Goal: Use online tool/utility: Utilize a website feature to perform a specific function

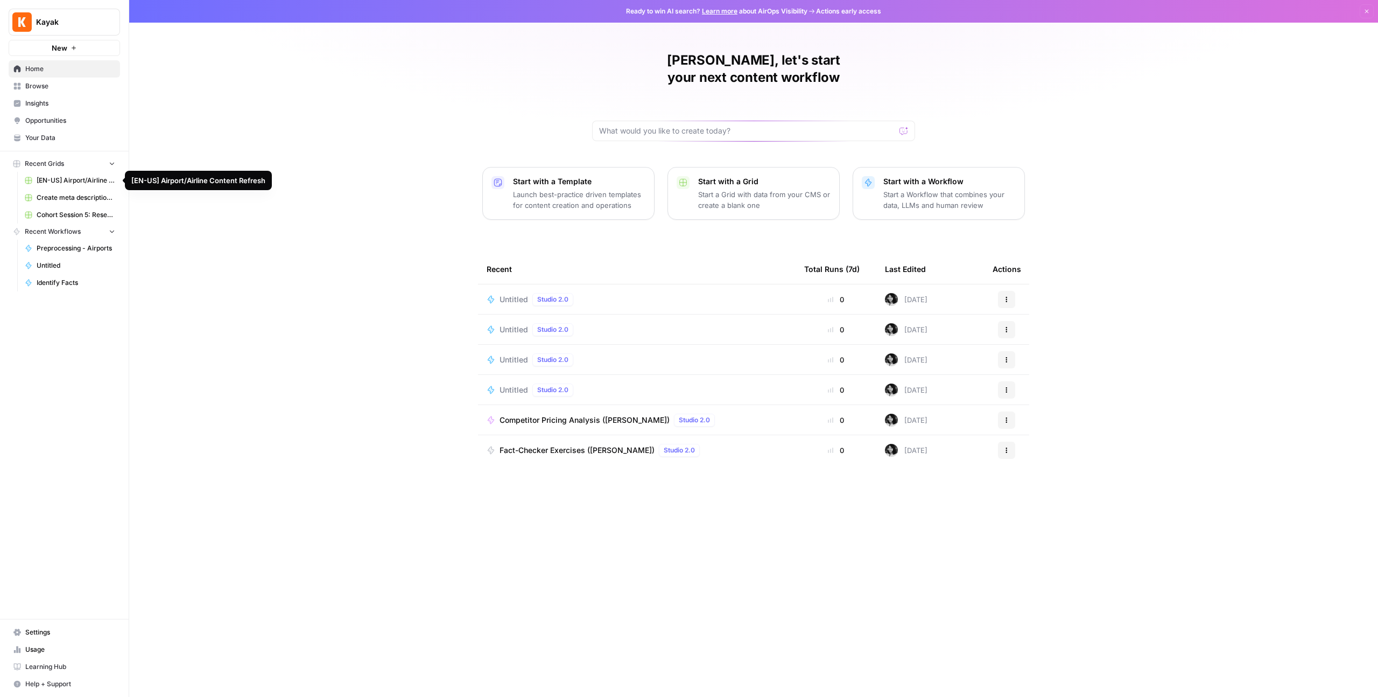
click at [85, 82] on span "Browse" at bounding box center [70, 86] width 90 height 10
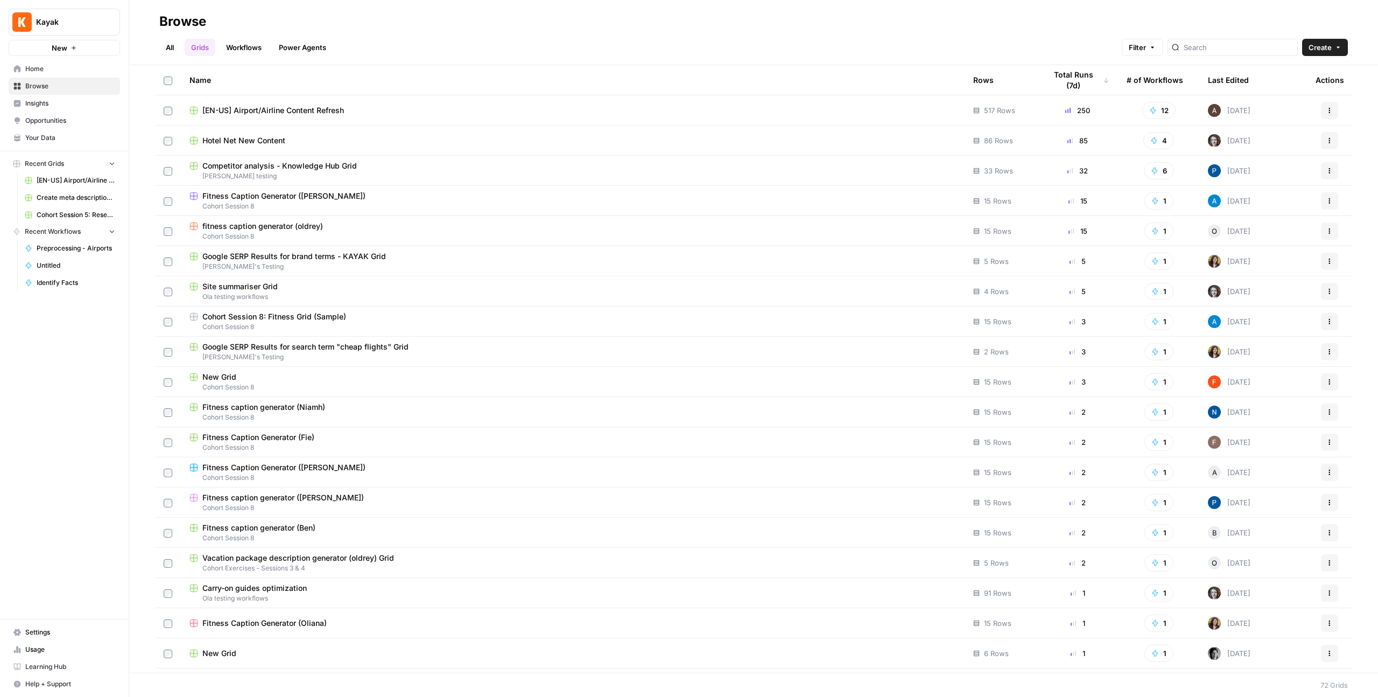
click at [268, 51] on link "Workflows" at bounding box center [244, 47] width 48 height 17
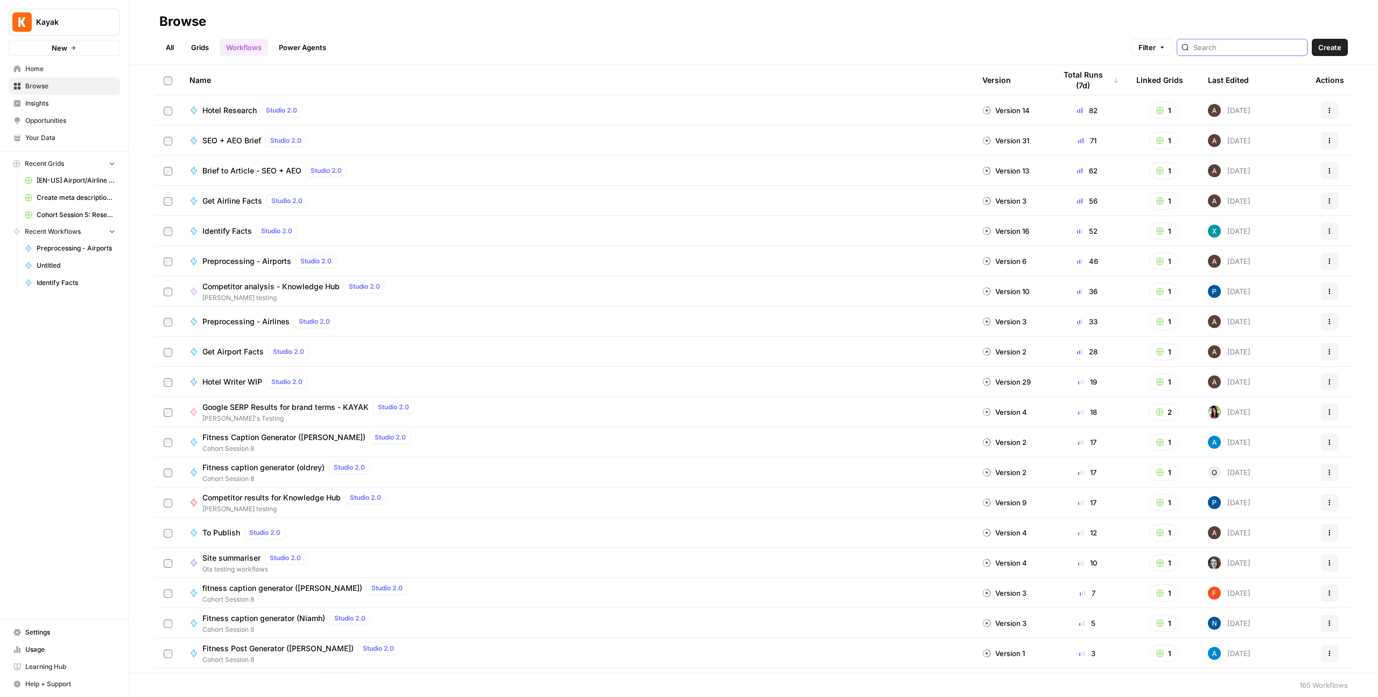
click at [1251, 46] on input "search" at bounding box center [1248, 47] width 109 height 11
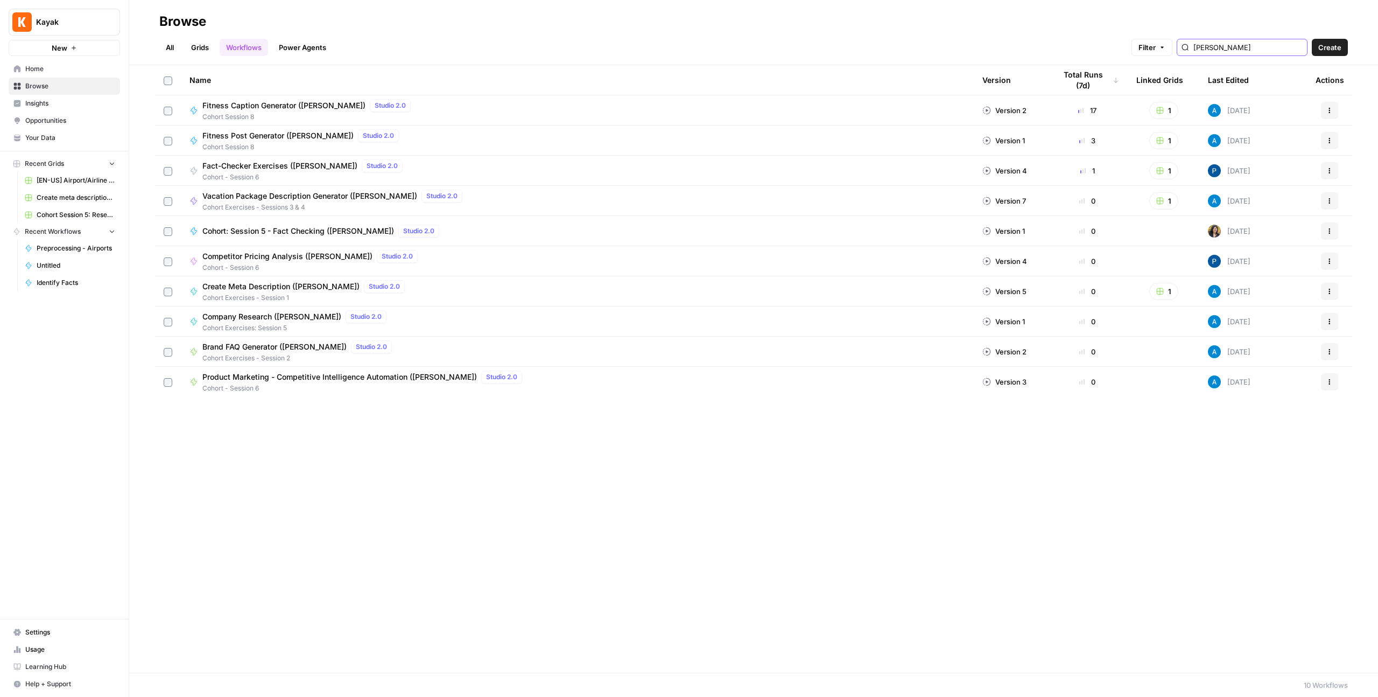
type input "andrea"
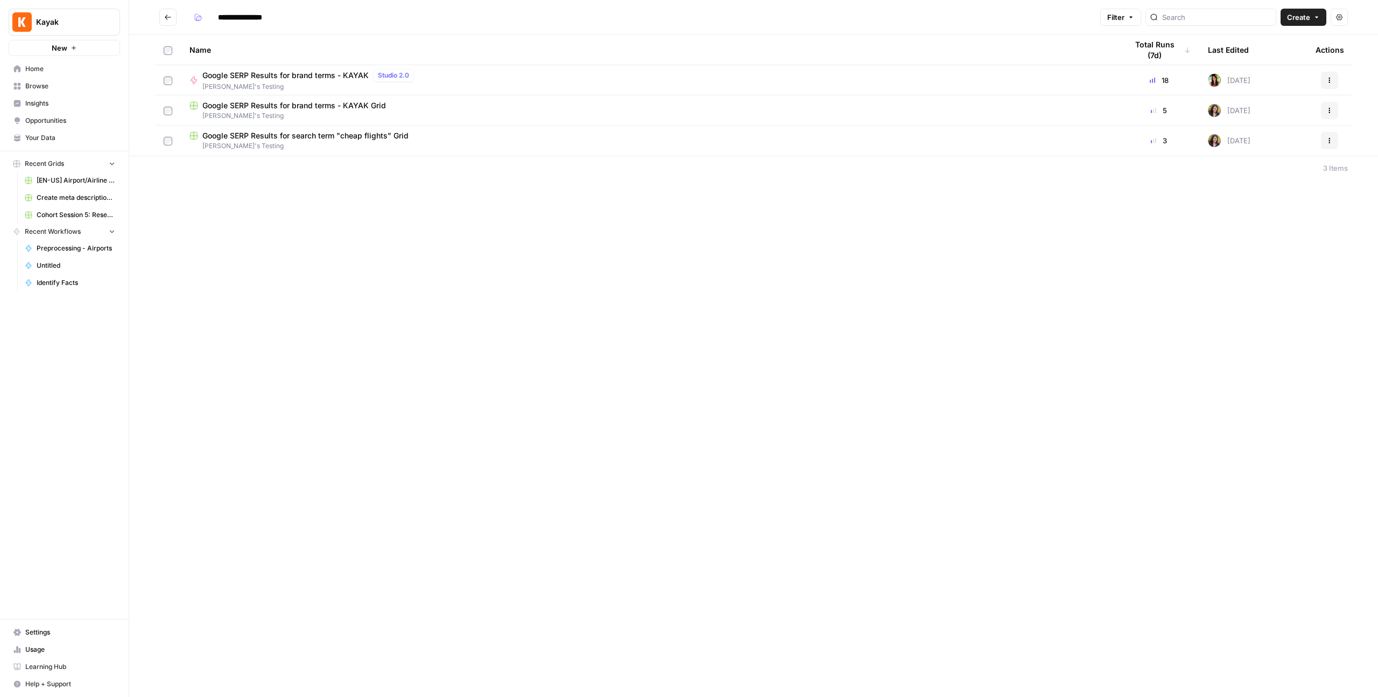
click at [283, 86] on span "[PERSON_NAME]'s Testing" at bounding box center [310, 87] width 216 height 10
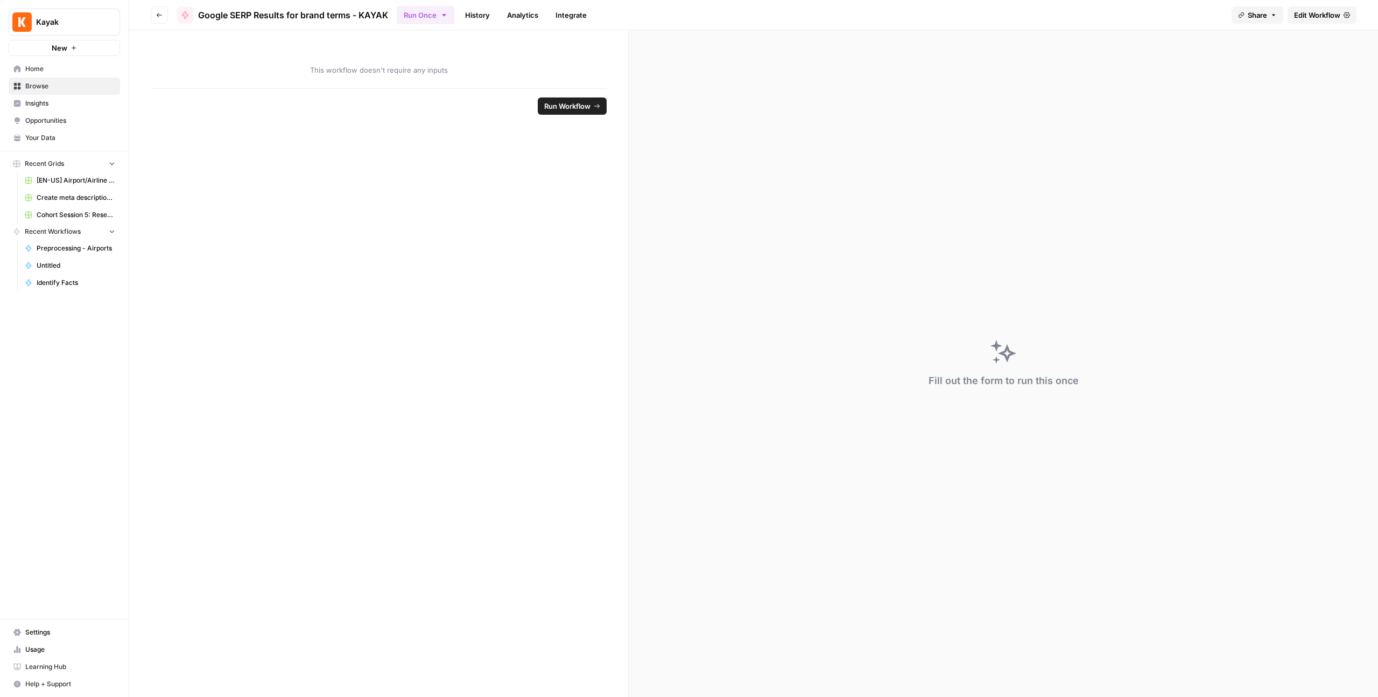
click at [581, 111] on span "Run Workflow" at bounding box center [567, 106] width 46 height 11
click at [539, 102] on button "Run Workflow" at bounding box center [572, 105] width 69 height 17
click at [1295, 16] on span "Edit Workflow" at bounding box center [1317, 15] width 46 height 11
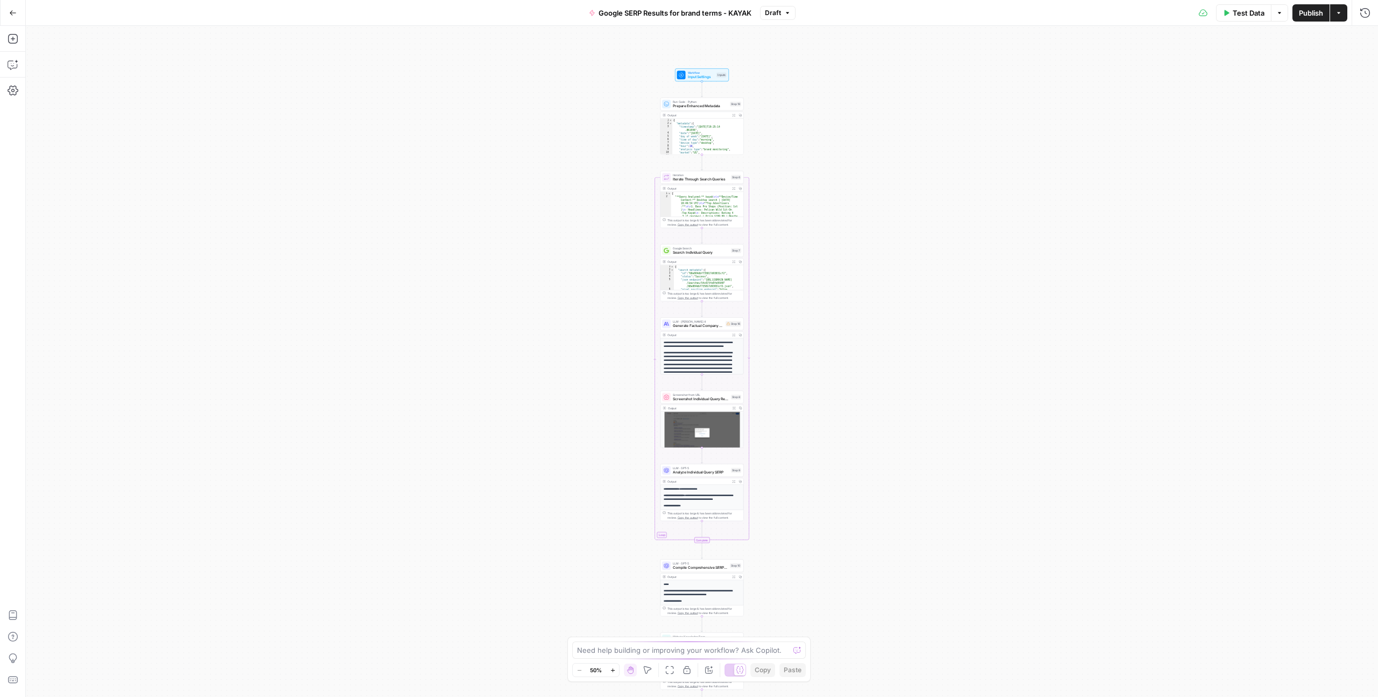
click at [815, 160] on div "Workflow Input Settings Inputs Run Code · Python Prepare Enhanced Metadata Step…" at bounding box center [702, 361] width 1352 height 671
click at [826, 176] on div "Workflow Input Settings Inputs Run Code · Python Prepare Enhanced Metadata Step…" at bounding box center [702, 361] width 1352 height 671
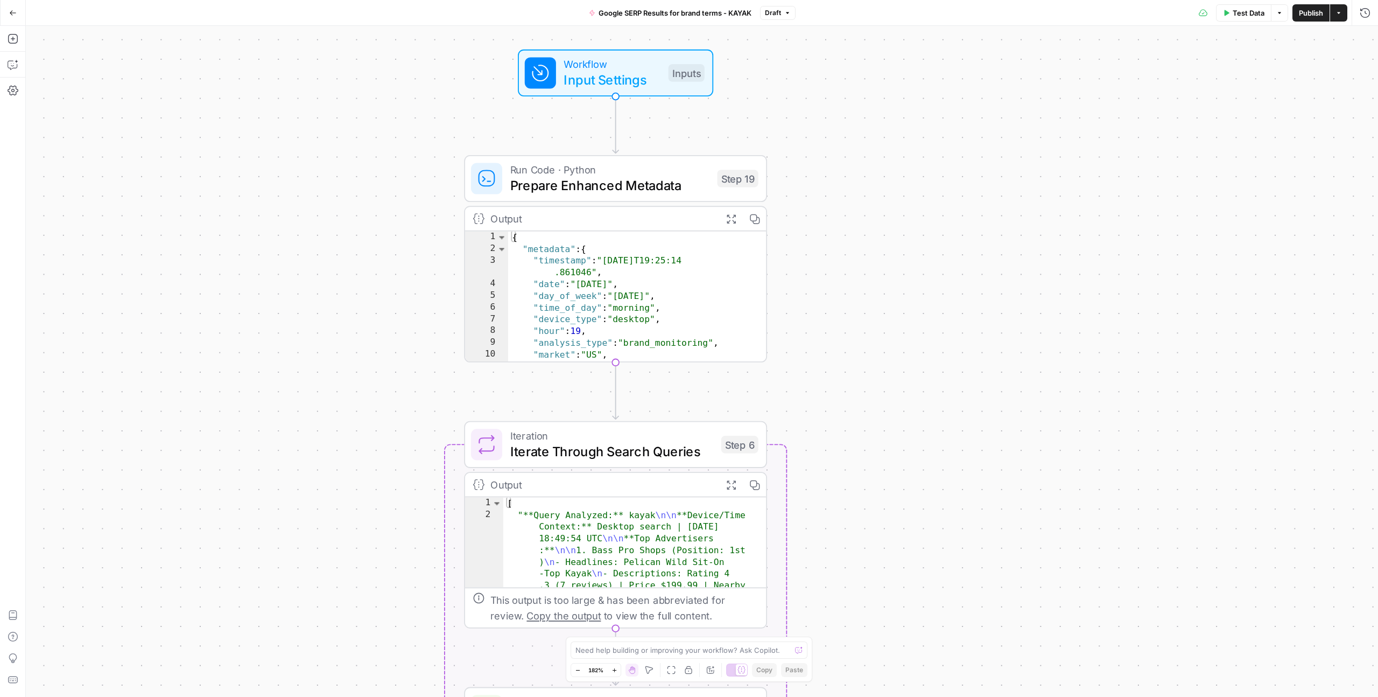
drag, startPoint x: 652, startPoint y: 172, endPoint x: 819, endPoint y: 186, distance: 167.5
click at [819, 186] on div "Workflow Input Settings Inputs Run Code · Python Prepare Enhanced Metadata Step…" at bounding box center [702, 361] width 1352 height 671
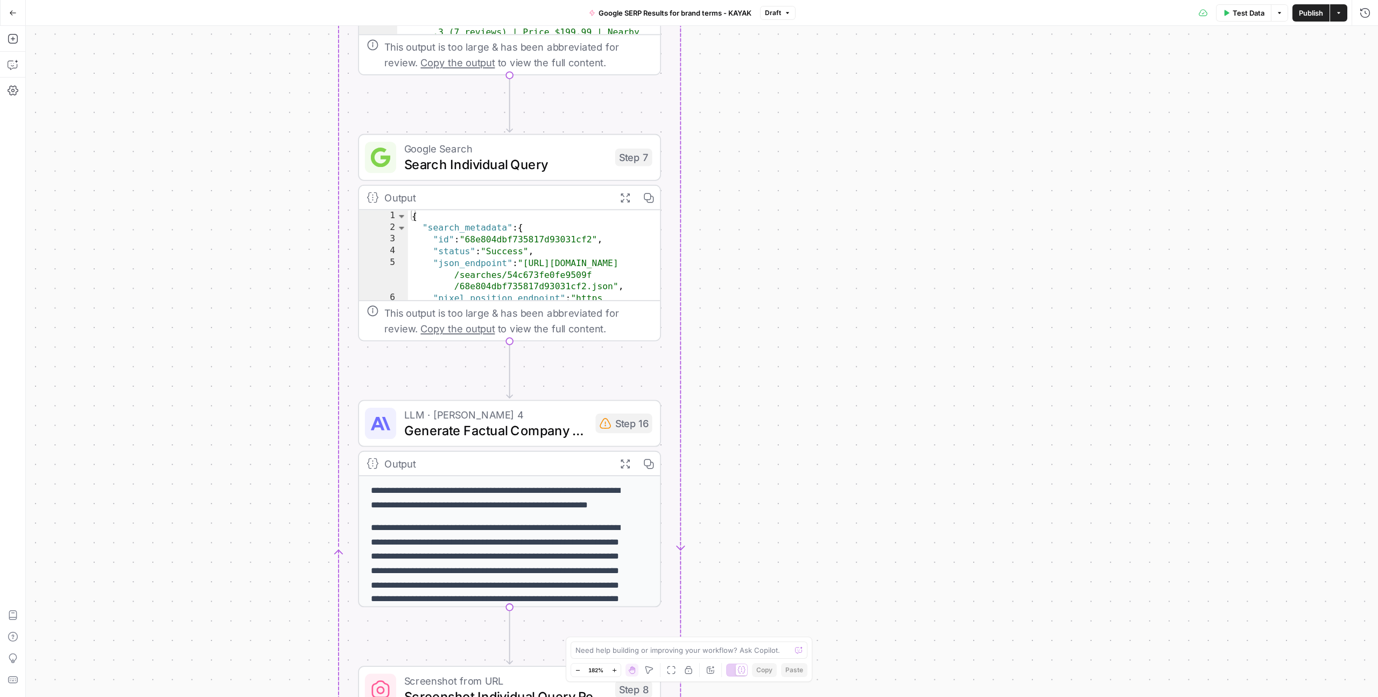
drag, startPoint x: 867, startPoint y: 598, endPoint x: 817, endPoint y: 235, distance: 366.3
click at [817, 235] on div "Workflow Input Settings Inputs Run Code · Python Prepare Enhanced Metadata Step…" at bounding box center [702, 361] width 1352 height 671
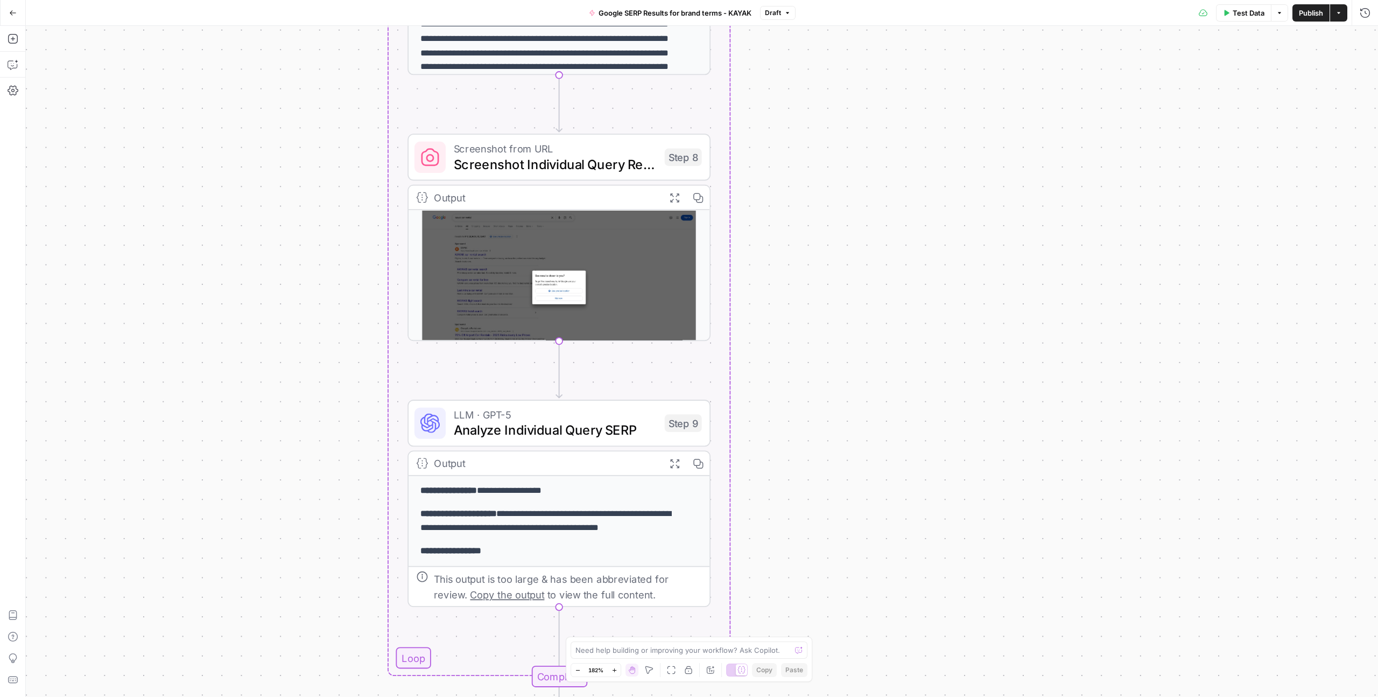
drag, startPoint x: 774, startPoint y: 547, endPoint x: 831, endPoint y: 79, distance: 471.3
click at [831, 79] on div "Workflow Input Settings Inputs Run Code · Python Prepare Enhanced Metadata Step…" at bounding box center [702, 361] width 1352 height 671
click at [577, 275] on img at bounding box center [559, 287] width 301 height 155
click at [432, 201] on div "Output Expand Output Copy" at bounding box center [559, 198] width 301 height 24
click at [663, 193] on button "Expand Output" at bounding box center [675, 198] width 24 height 24
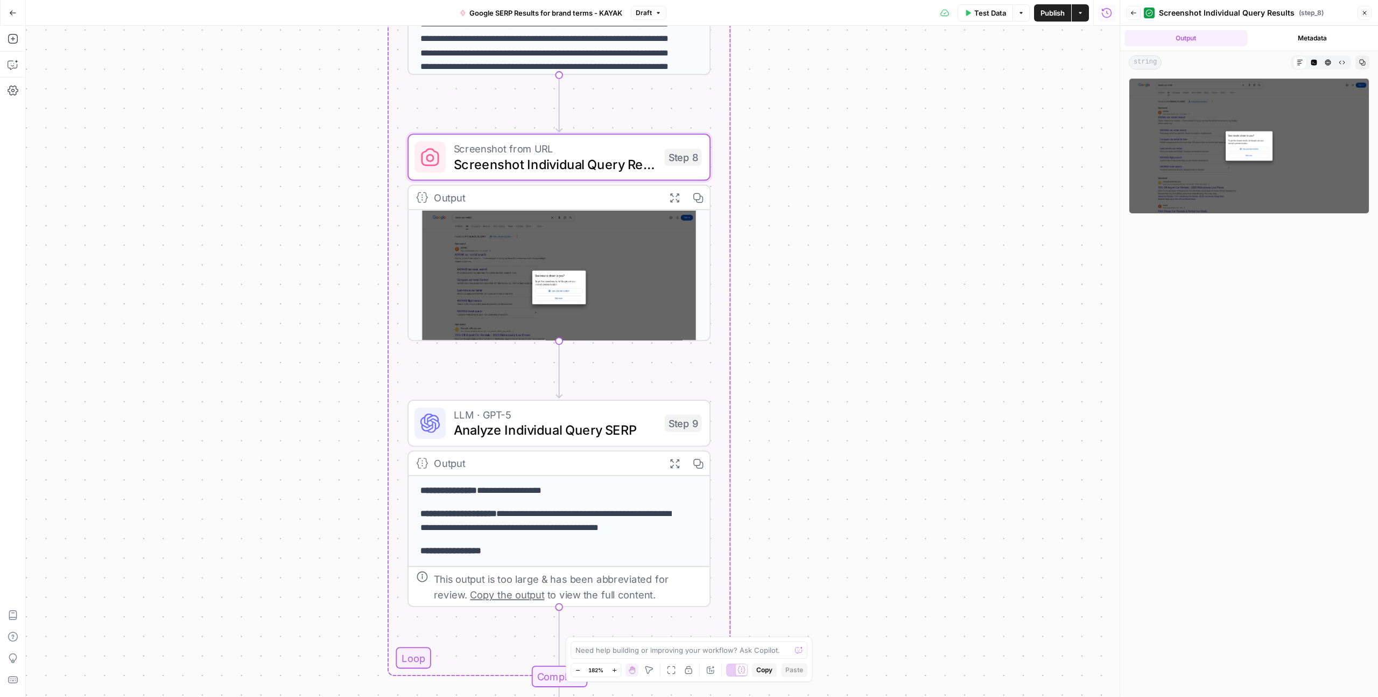
click at [1241, 162] on img at bounding box center [1249, 146] width 241 height 136
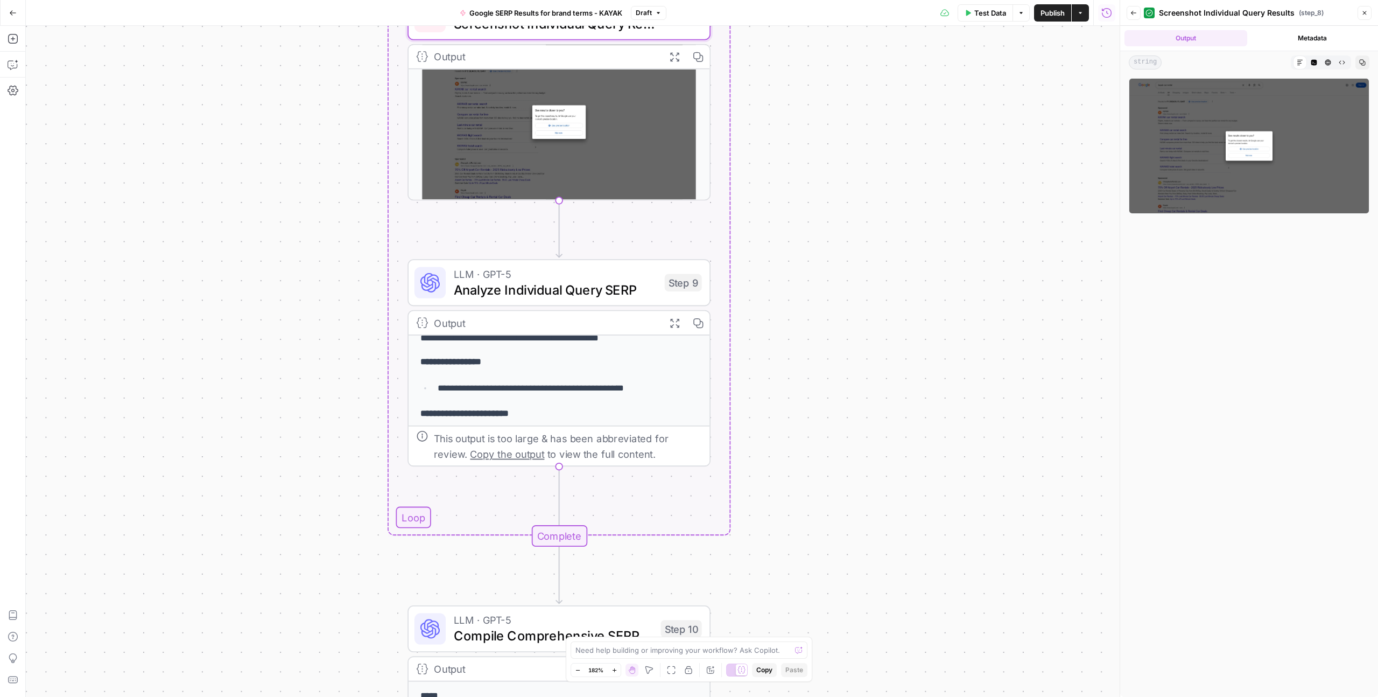
scroll to position [97, 0]
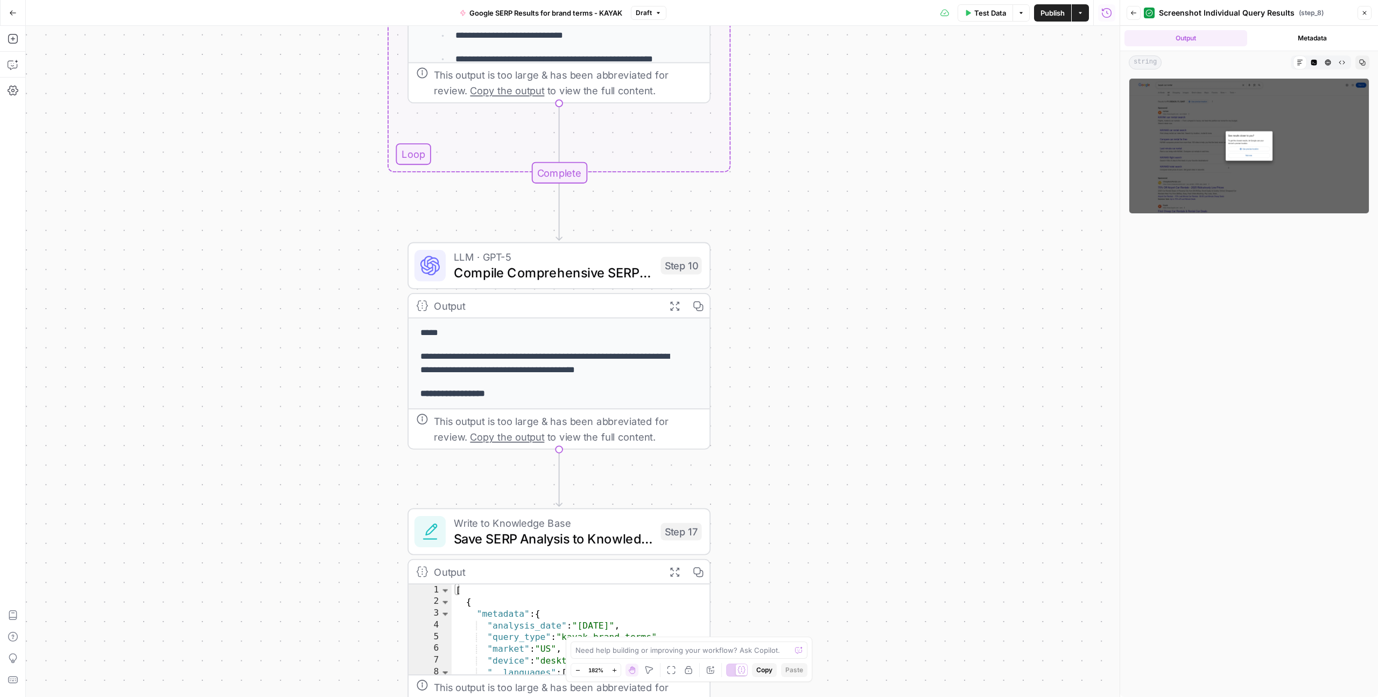
click at [806, 430] on div "Workflow Input Settings Inputs Run Code · Python Prepare Enhanced Metadata Step…" at bounding box center [573, 361] width 1094 height 671
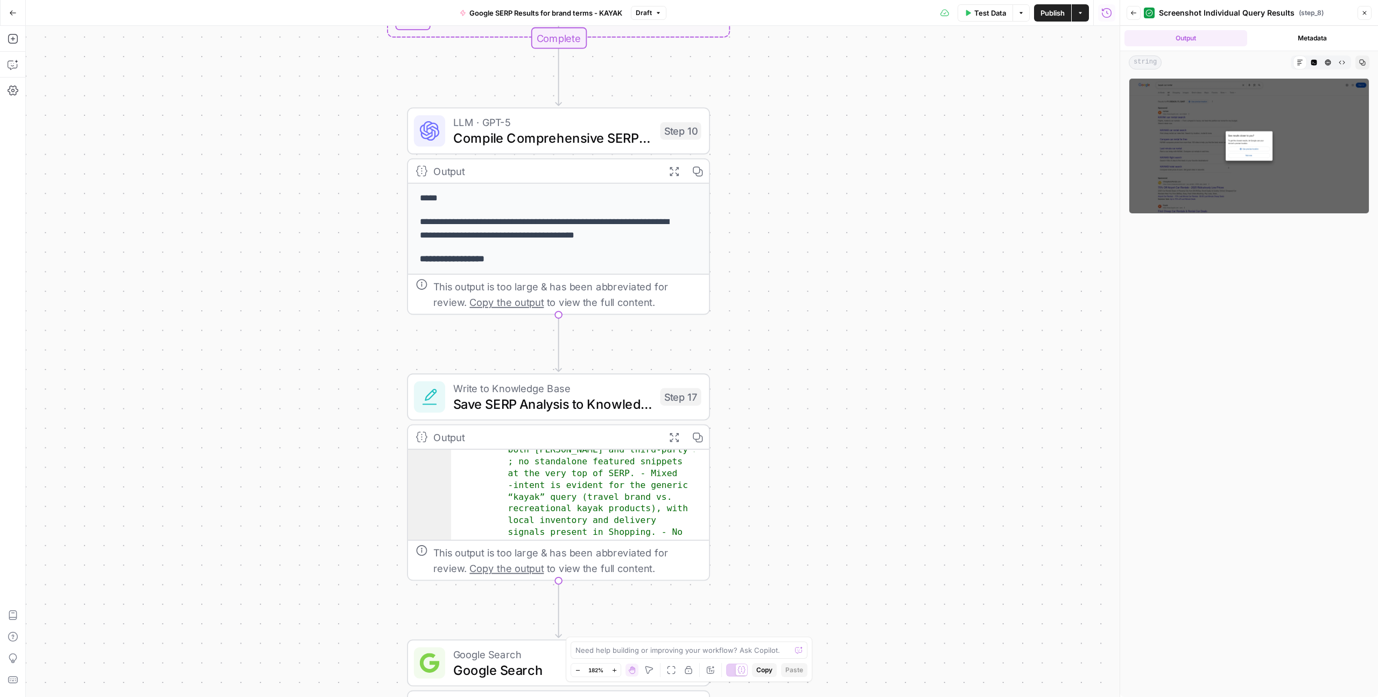
scroll to position [273, 0]
click at [576, 389] on span "Write to Knowledge Base" at bounding box center [552, 388] width 199 height 16
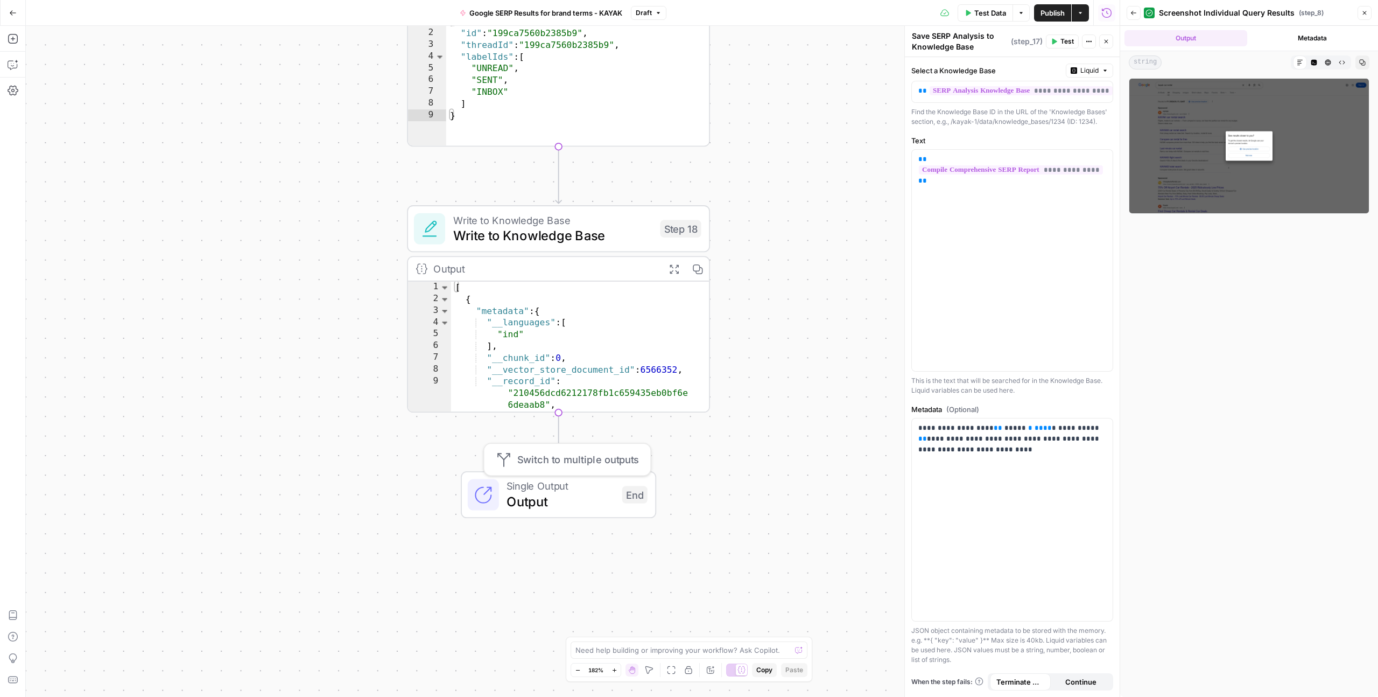
click at [564, 501] on span "Output" at bounding box center [561, 501] width 108 height 19
click at [567, 499] on span "Output" at bounding box center [561, 500] width 108 height 19
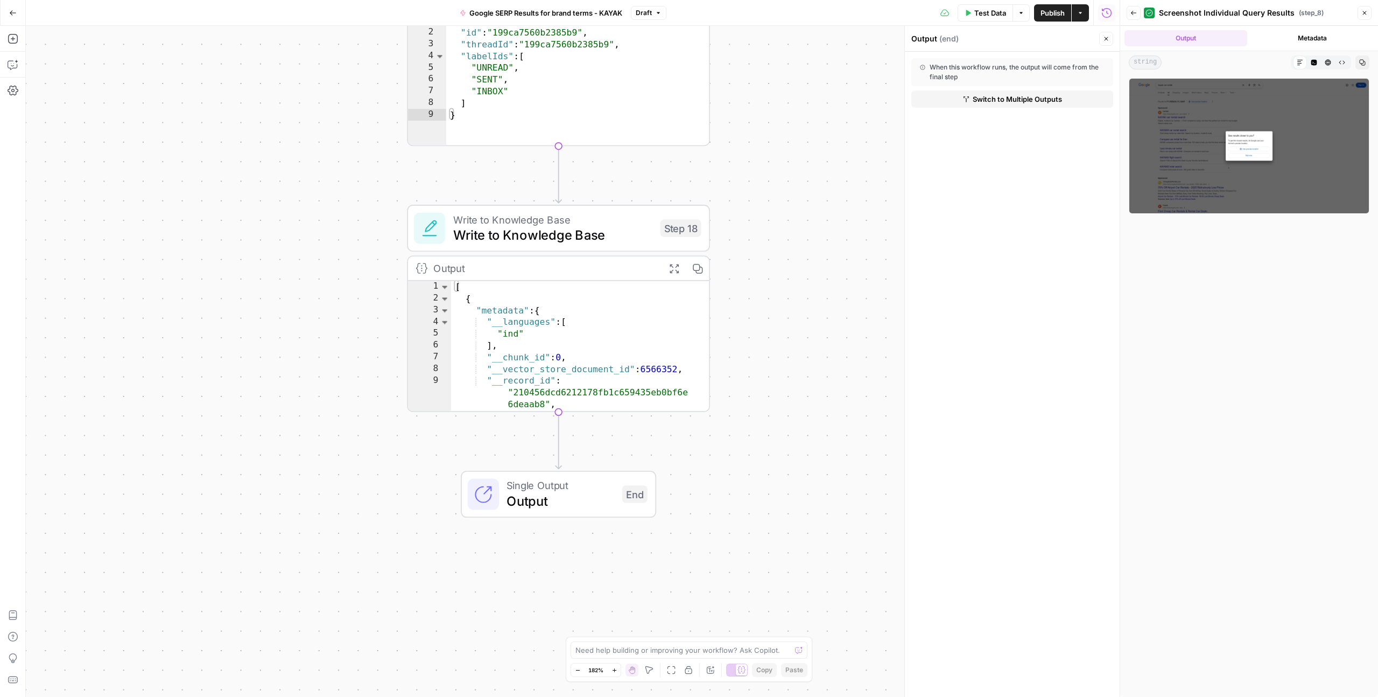
click at [1299, 33] on button "Metadata" at bounding box center [1313, 38] width 123 height 16
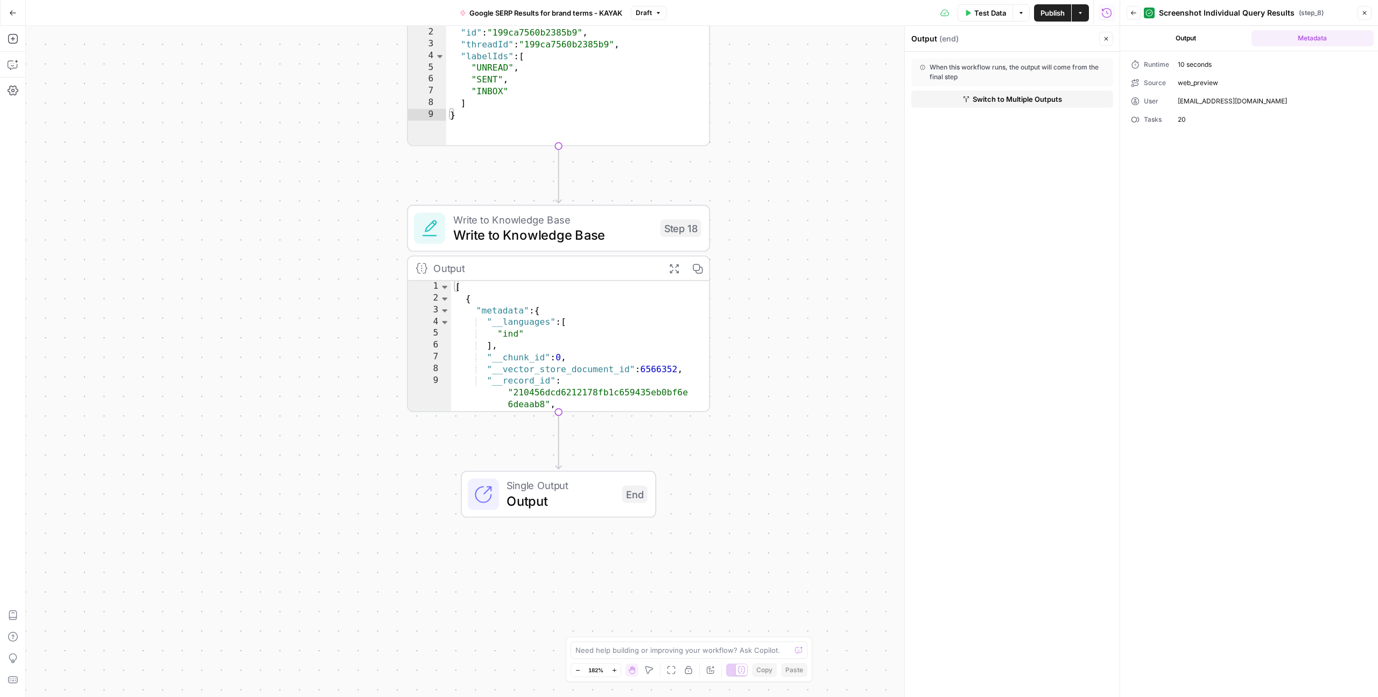
click at [1189, 41] on button "Output" at bounding box center [1186, 38] width 123 height 16
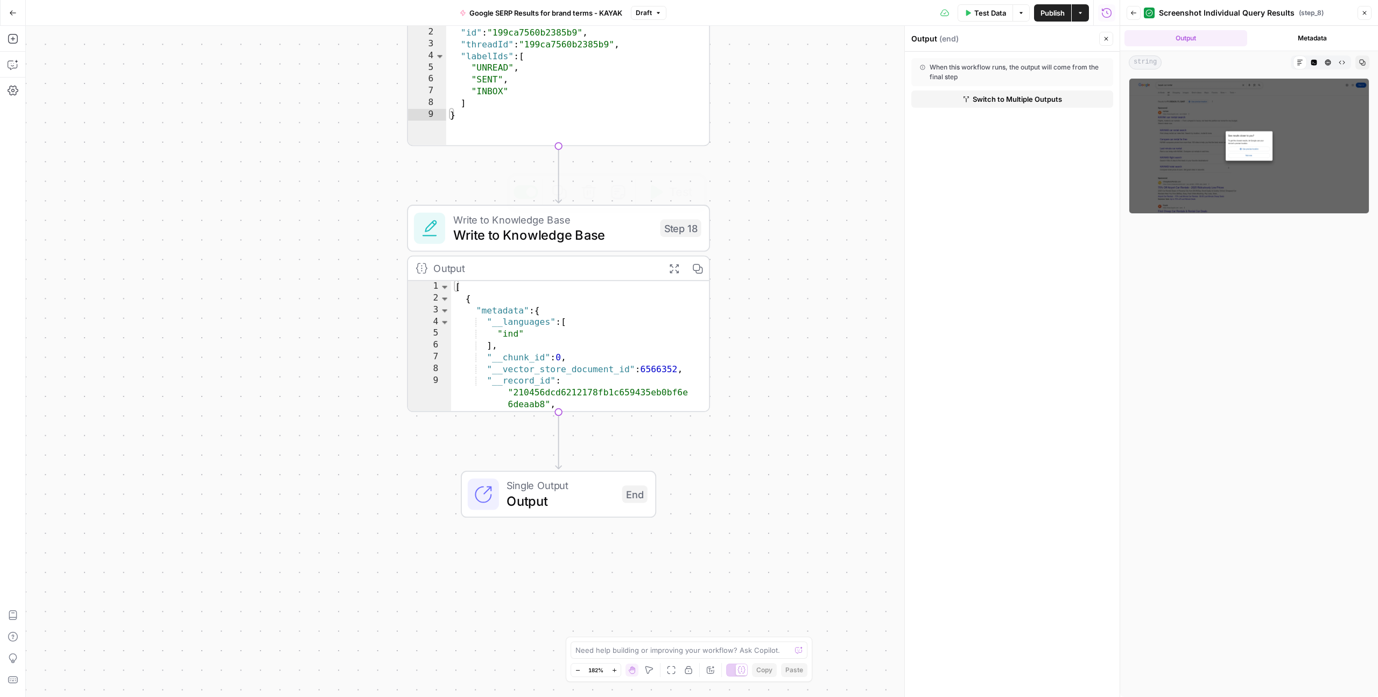
click at [605, 237] on span "Write to Knowledge Base" at bounding box center [552, 234] width 199 height 19
